Goal: Transaction & Acquisition: Purchase product/service

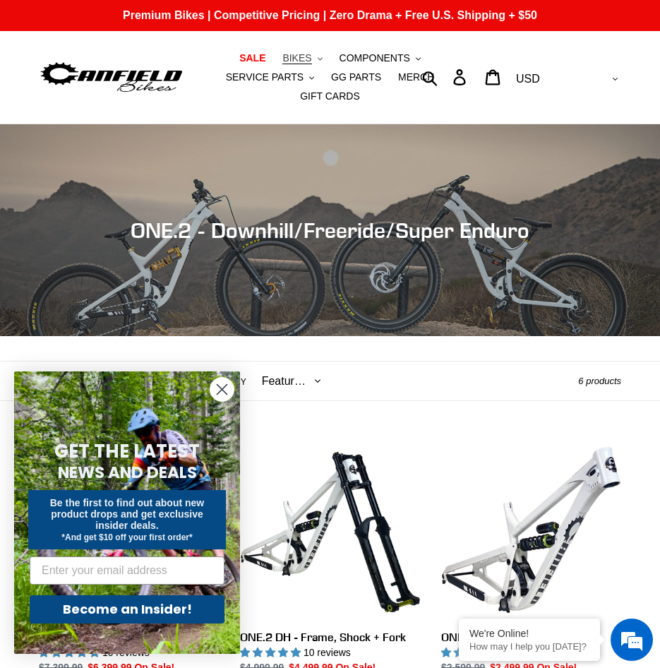
click at [318, 59] on icon ".cls-1{fill:#231f20}" at bounding box center [320, 58] width 5 height 5
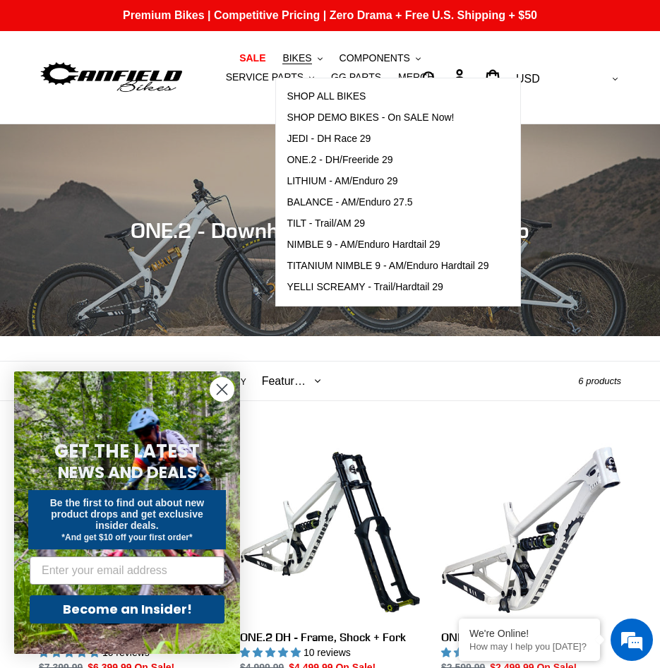
click at [191, 91] on nav "SALE BIKES .cls-1{fill:#231f20} SHOP ALL BIKES SHOP DEMO BIKES - On SALE Now! J…" at bounding box center [330, 77] width 292 height 93
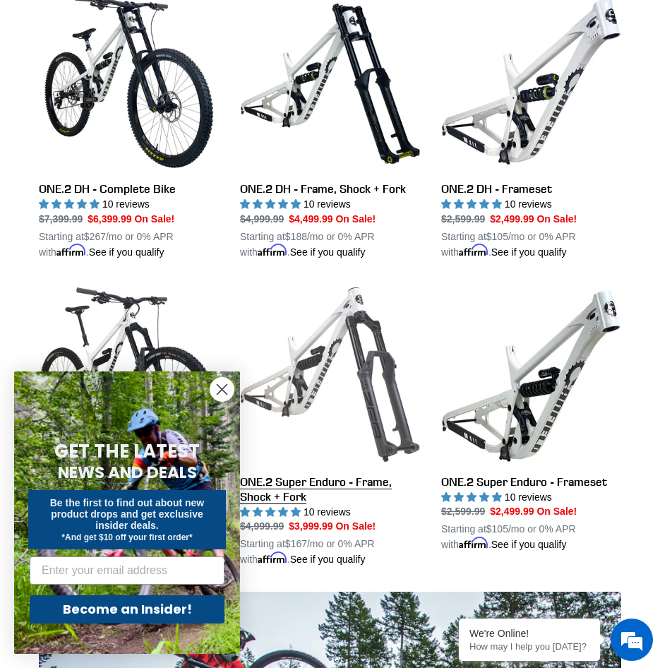
scroll to position [424, 0]
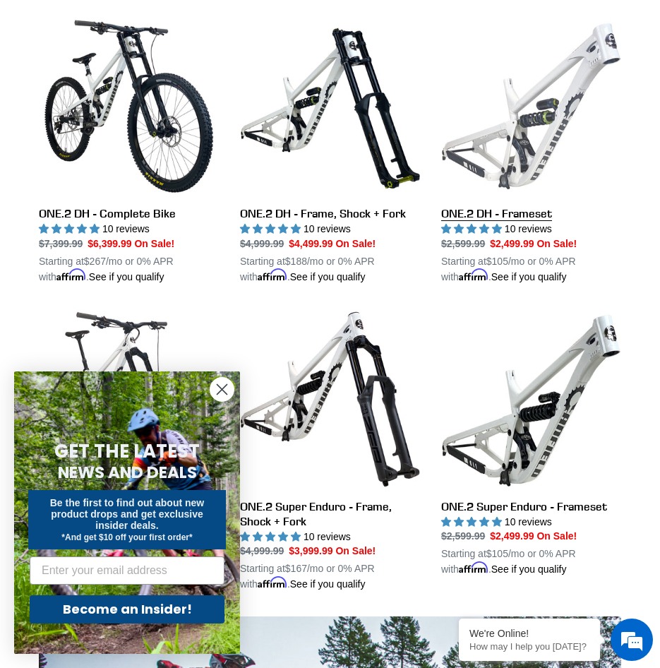
click at [553, 170] on link "ONE.2 DH - Frameset" at bounding box center [531, 150] width 180 height 268
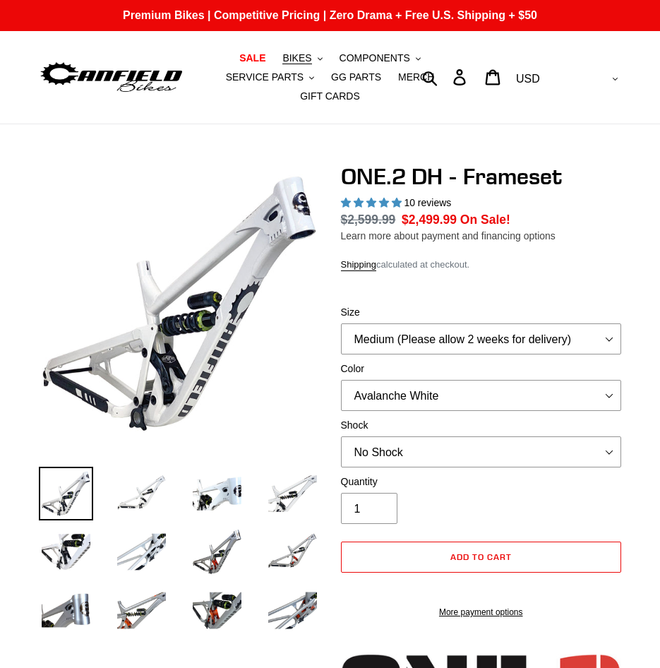
select select "highest-rating"
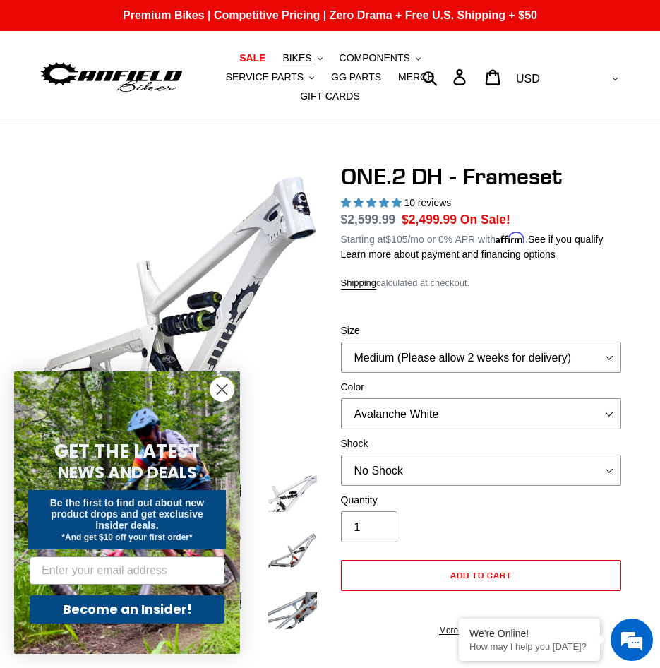
click at [230, 392] on circle "Close dialog" at bounding box center [221, 389] width 23 height 23
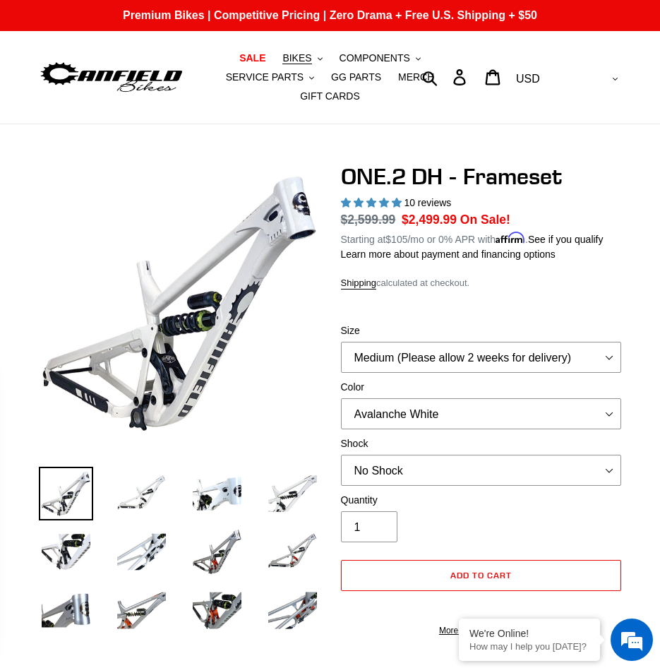
click at [513, 404] on select "Avalanche White Bentonite Grey" at bounding box center [481, 413] width 281 height 31
select select "Bentonite Grey"
click at [341, 398] on select "Avalanche White Bentonite Grey" at bounding box center [481, 413] width 281 height 31
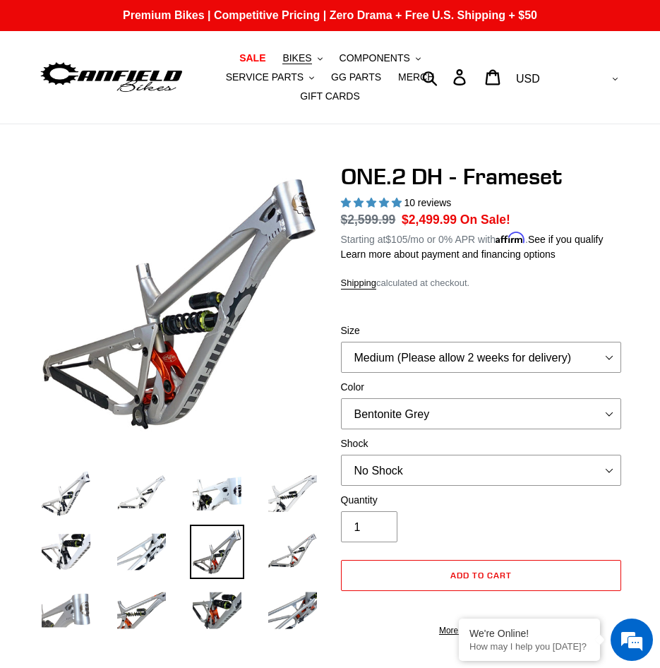
click at [83, 600] on img at bounding box center [66, 610] width 54 height 54
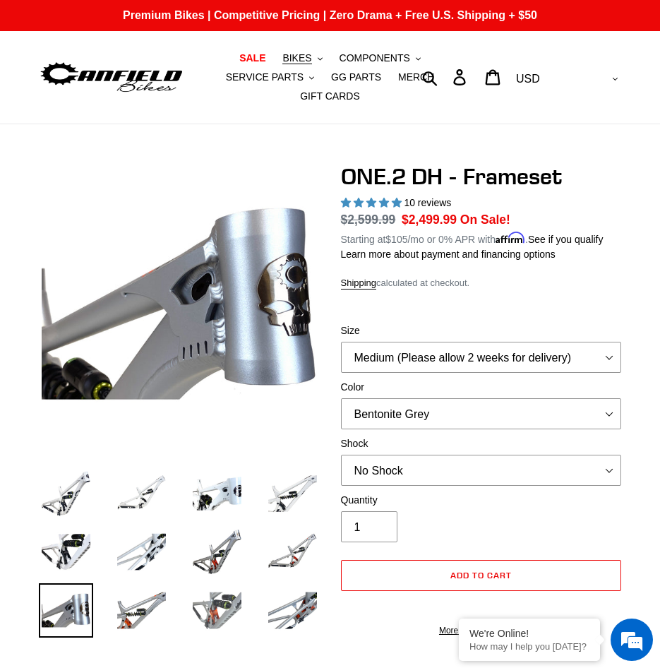
click at [230, 590] on img at bounding box center [217, 610] width 54 height 54
